Goal: Find specific page/section: Find specific page/section

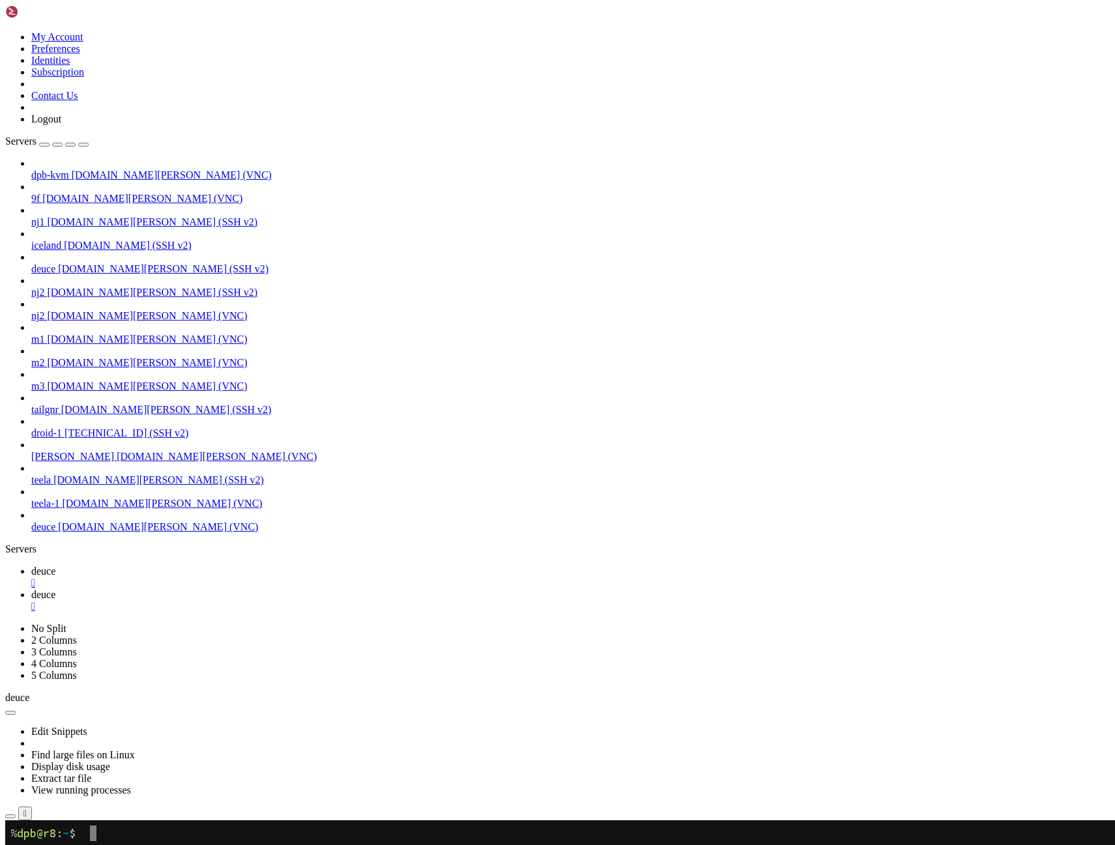
click at [55, 589] on span "deuce" at bounding box center [43, 594] width 24 height 11
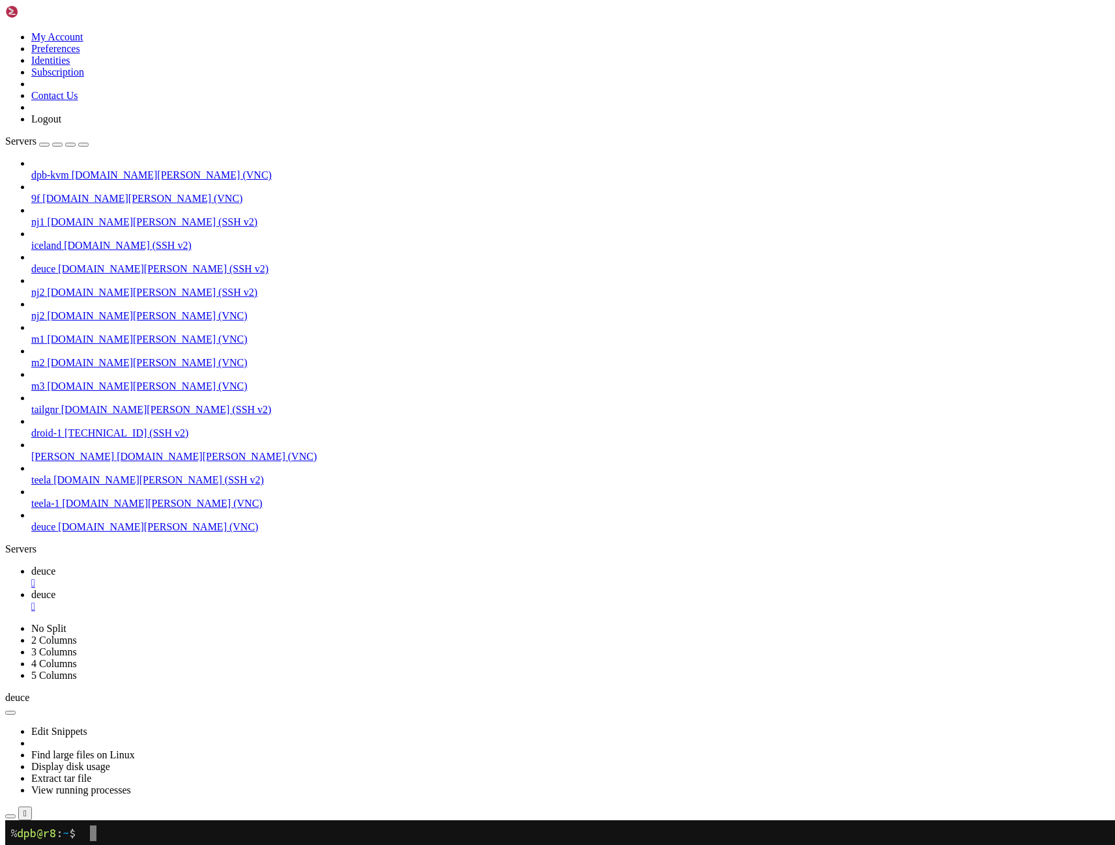
drag, startPoint x: 614, startPoint y: 1238, endPoint x: 551, endPoint y: 1230, distance: 63.7
